Goal: Task Accomplishment & Management: Complete application form

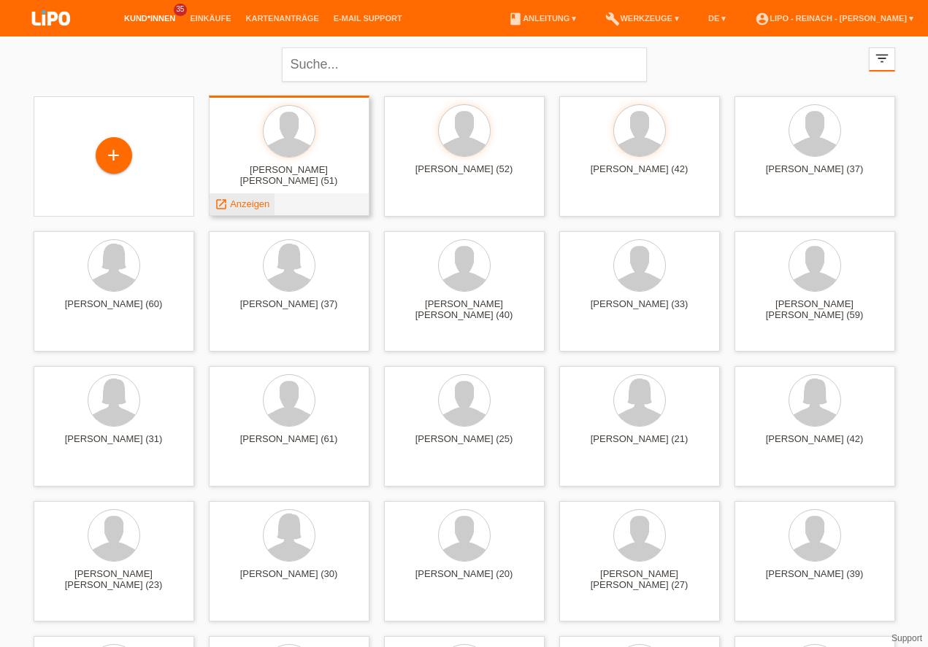
click at [247, 204] on span "Anzeigen" at bounding box center [249, 204] width 39 height 11
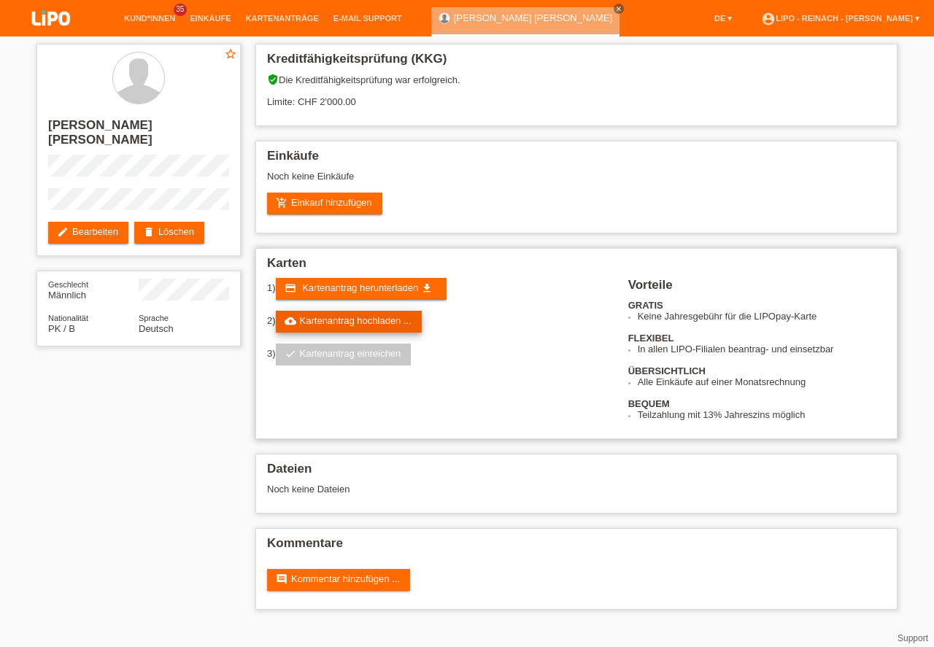
click at [372, 320] on link "cloud_upload Kartenantrag hochladen ..." at bounding box center [349, 322] width 146 height 22
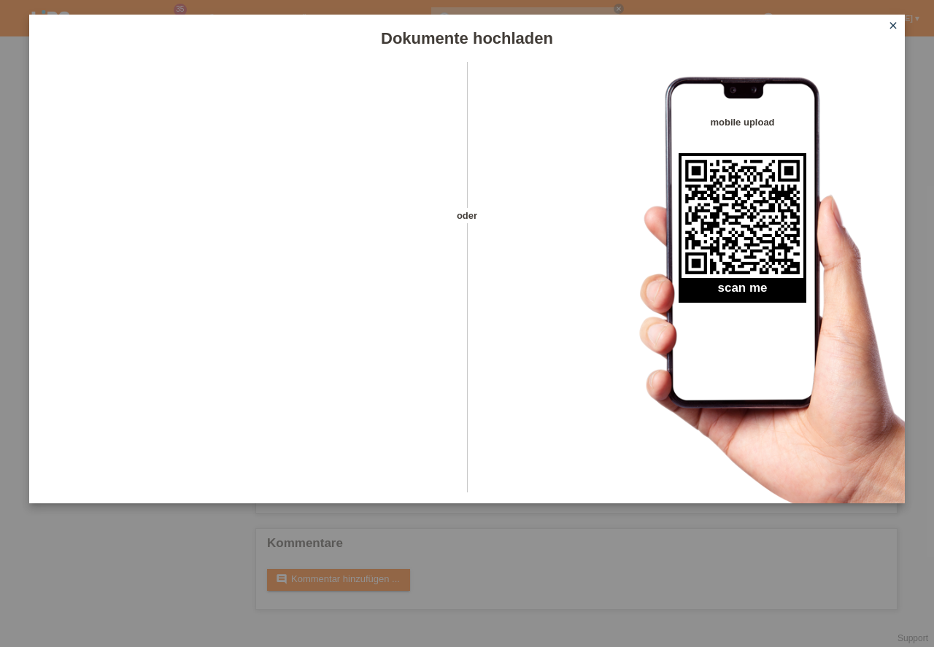
click at [897, 26] on icon "close" at bounding box center [894, 26] width 12 height 12
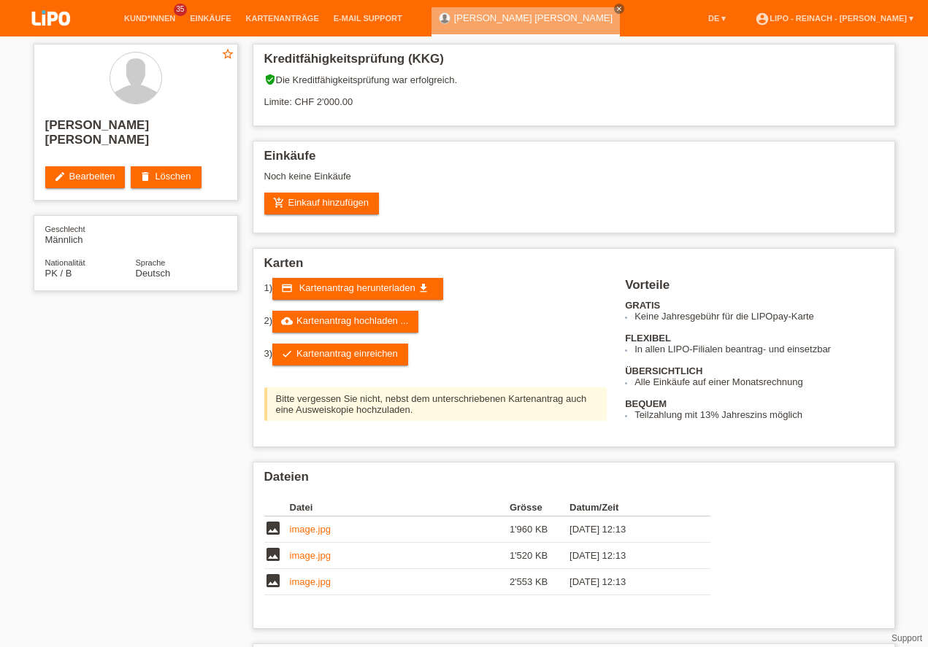
click at [337, 351] on link "check Kartenantrag einreichen" at bounding box center [340, 355] width 136 height 22
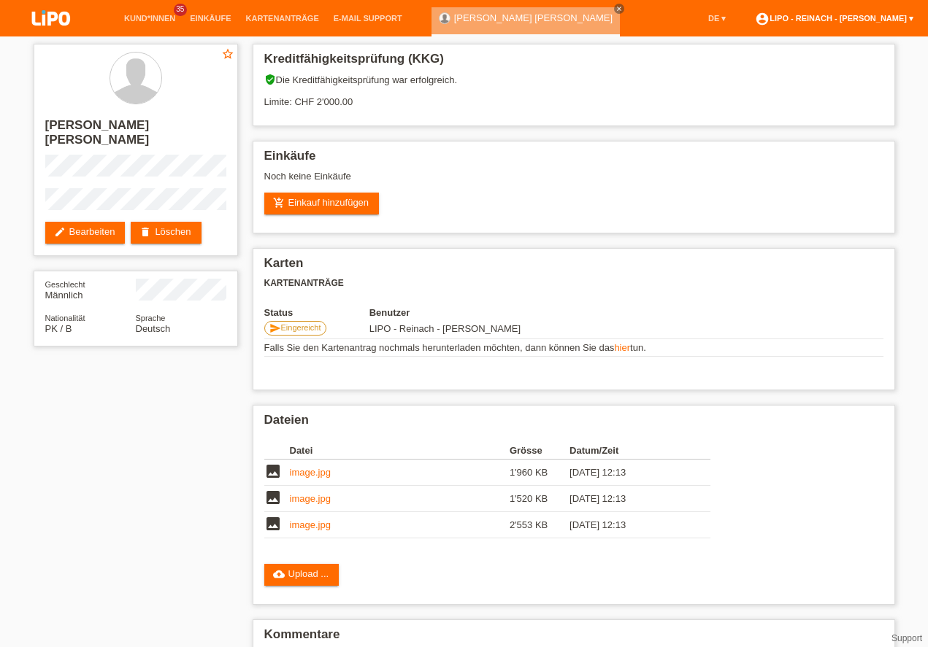
click at [838, 21] on link "account_circle LIPO - Reinach - Thomas Bauer ▾" at bounding box center [834, 18] width 173 height 9
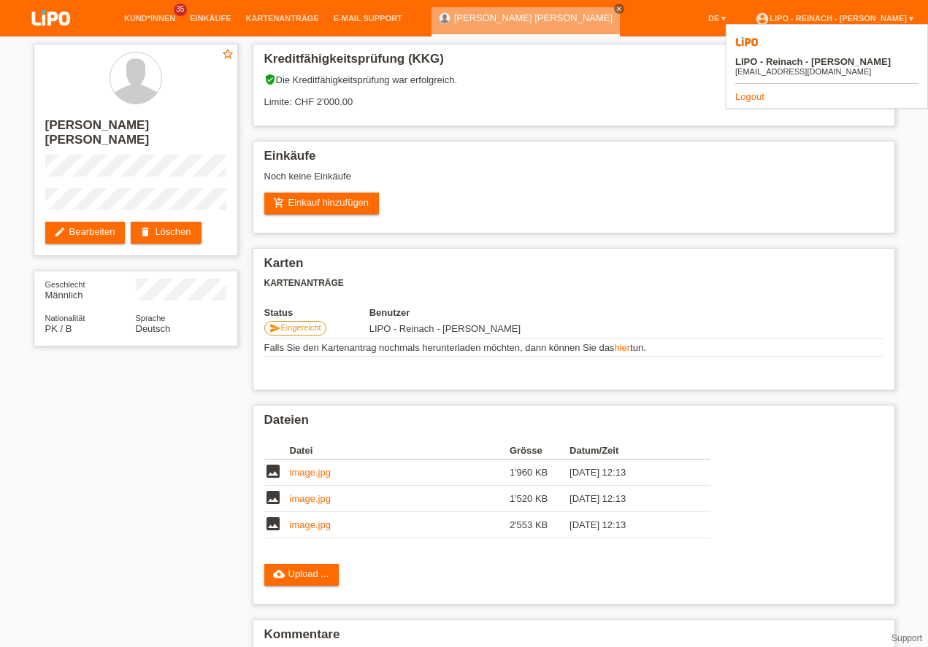
click at [755, 91] on link "Logout" at bounding box center [749, 96] width 29 height 11
